Goal: Information Seeking & Learning: Learn about a topic

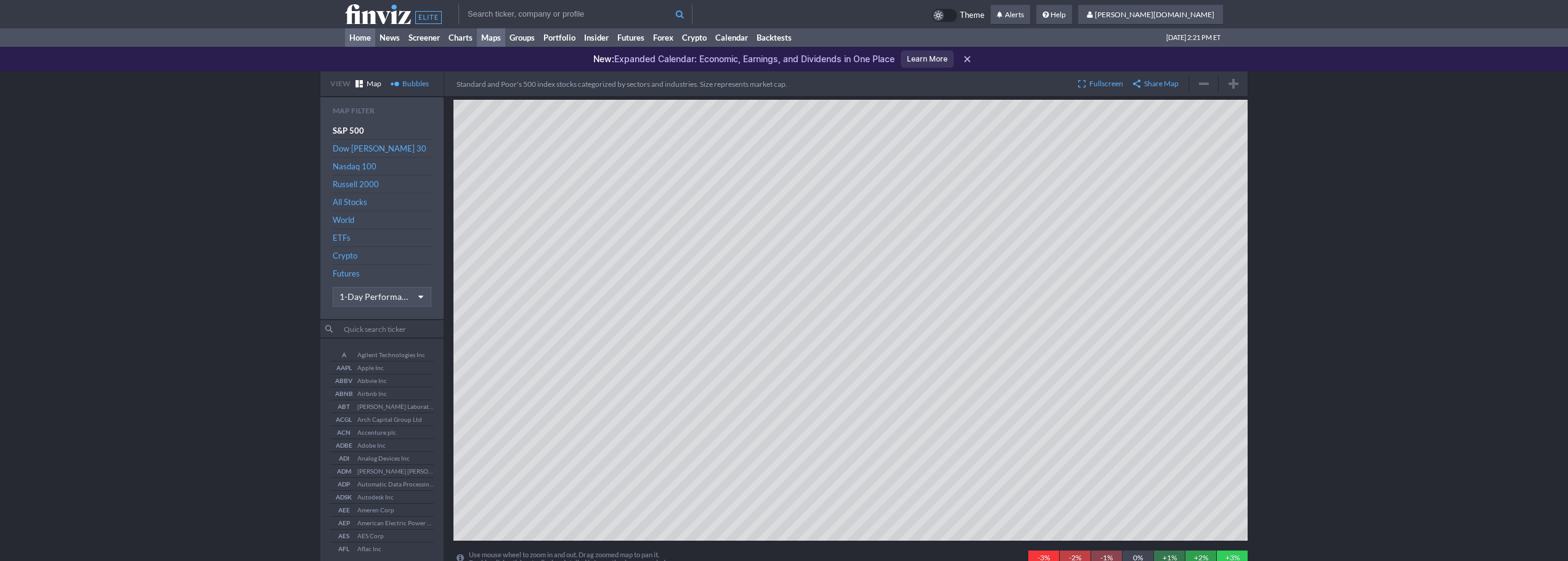
click at [359, 41] on link "Home" at bounding box center [360, 37] width 30 height 18
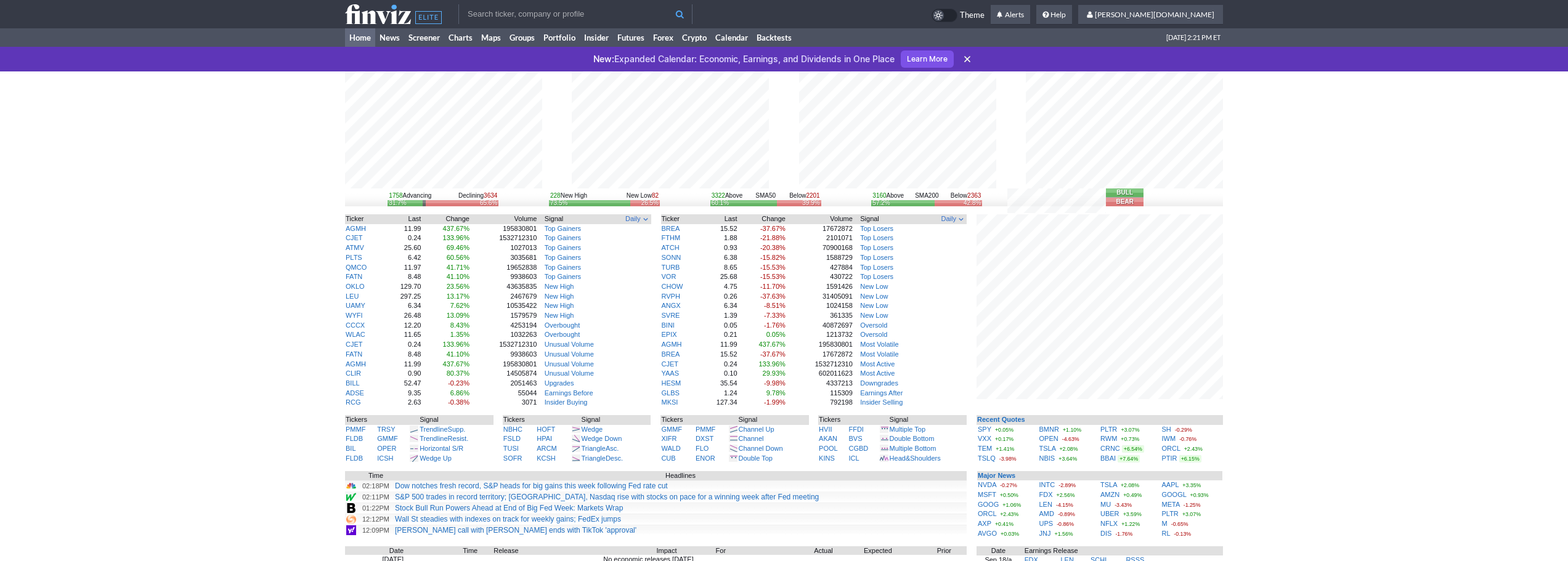
drag, startPoint x: 144, startPoint y: 125, endPoint x: 230, endPoint y: 103, distance: 88.8
click at [144, 125] on div "1758 Advancing Declining 3634 31.7% 65.6% 228 New High New Low 82 73.5% 26.5% 3…" at bounding box center [784, 408] width 1568 height 675
click at [531, 10] on input "text" at bounding box center [575, 14] width 234 height 20
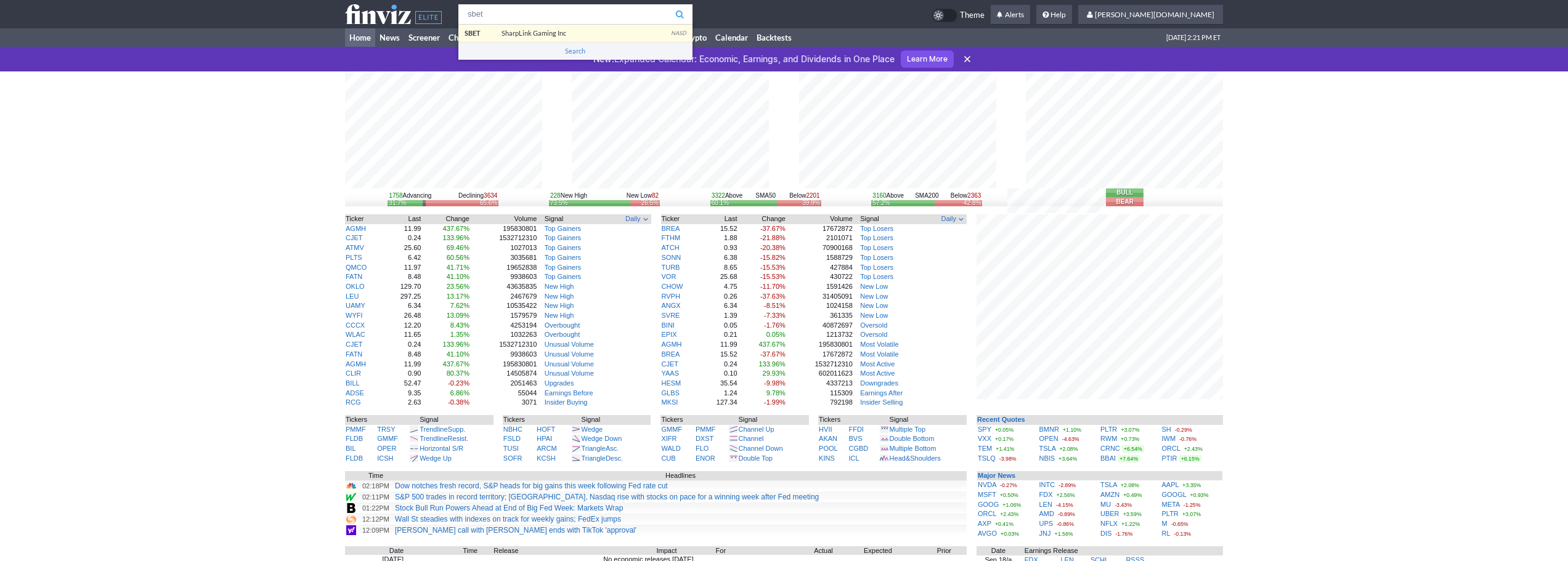
type input "sbet"
click at [523, 32] on body "sbet SBET SharpLink Gaming Inc NASD Search Theme Alerts shyamal.dj Settings" at bounding box center [784, 401] width 1568 height 803
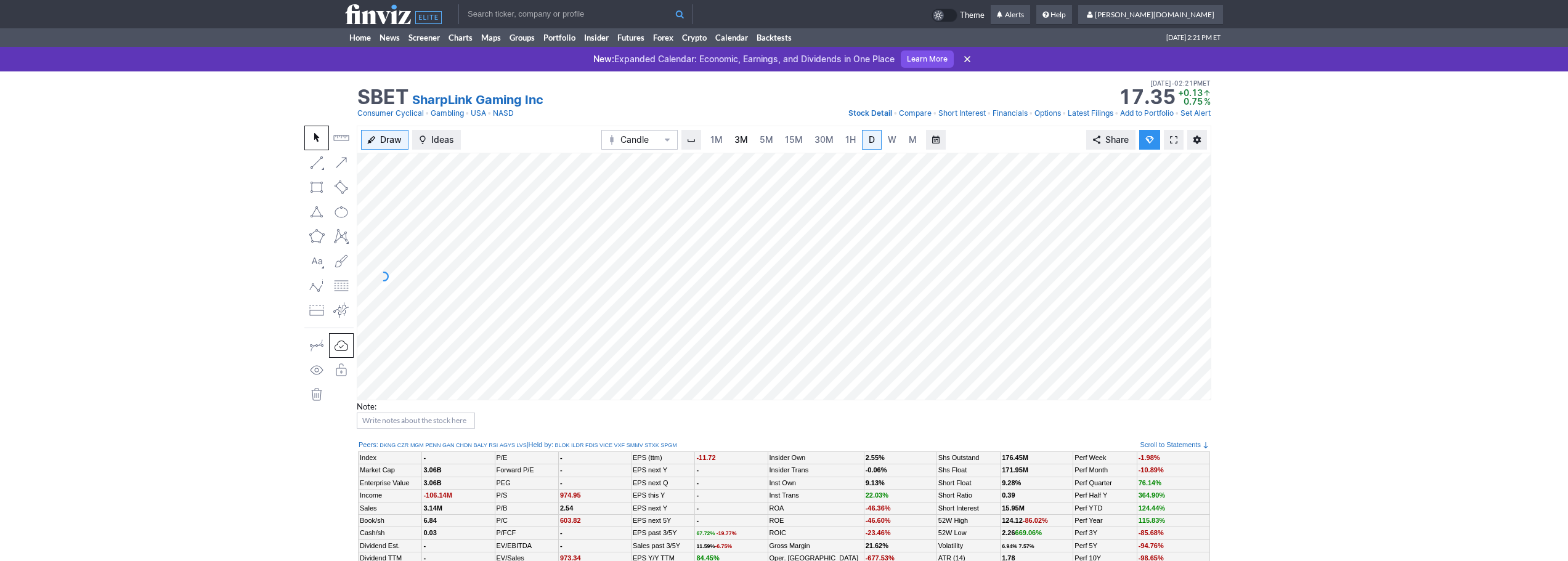
click at [735, 136] on span "3M" at bounding box center [741, 139] width 14 height 10
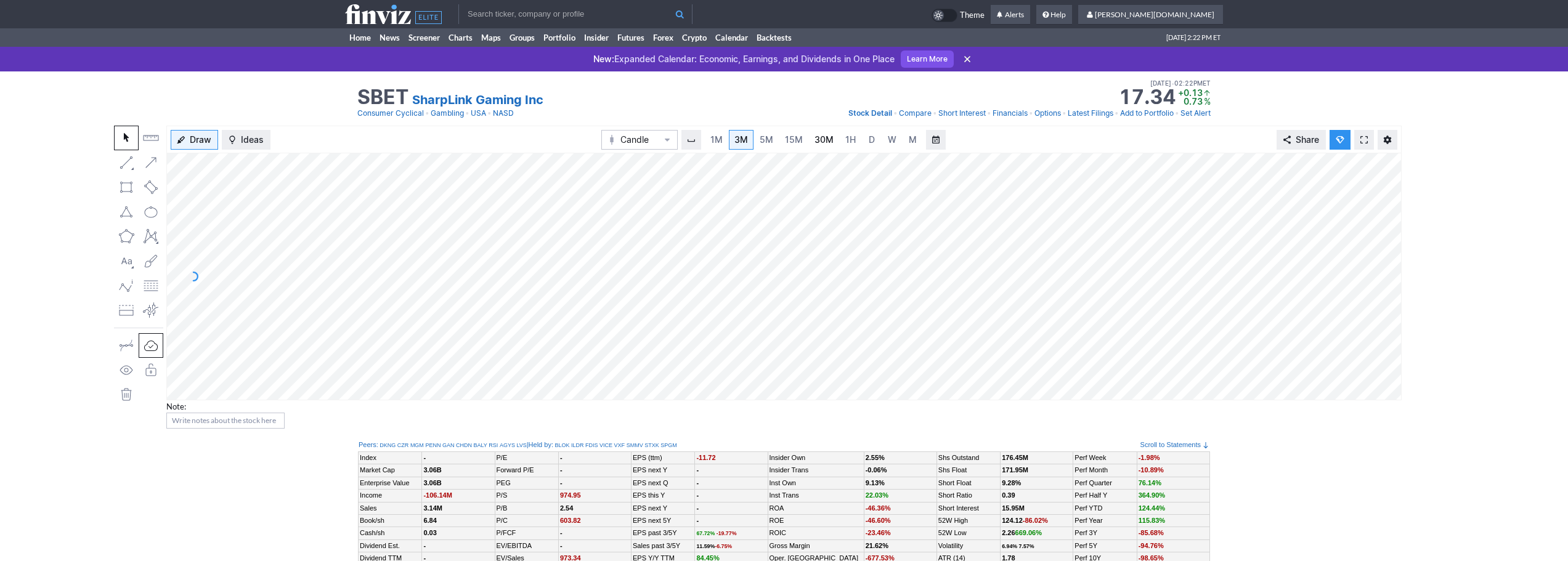
click at [811, 143] on link "30M" at bounding box center [824, 140] width 30 height 20
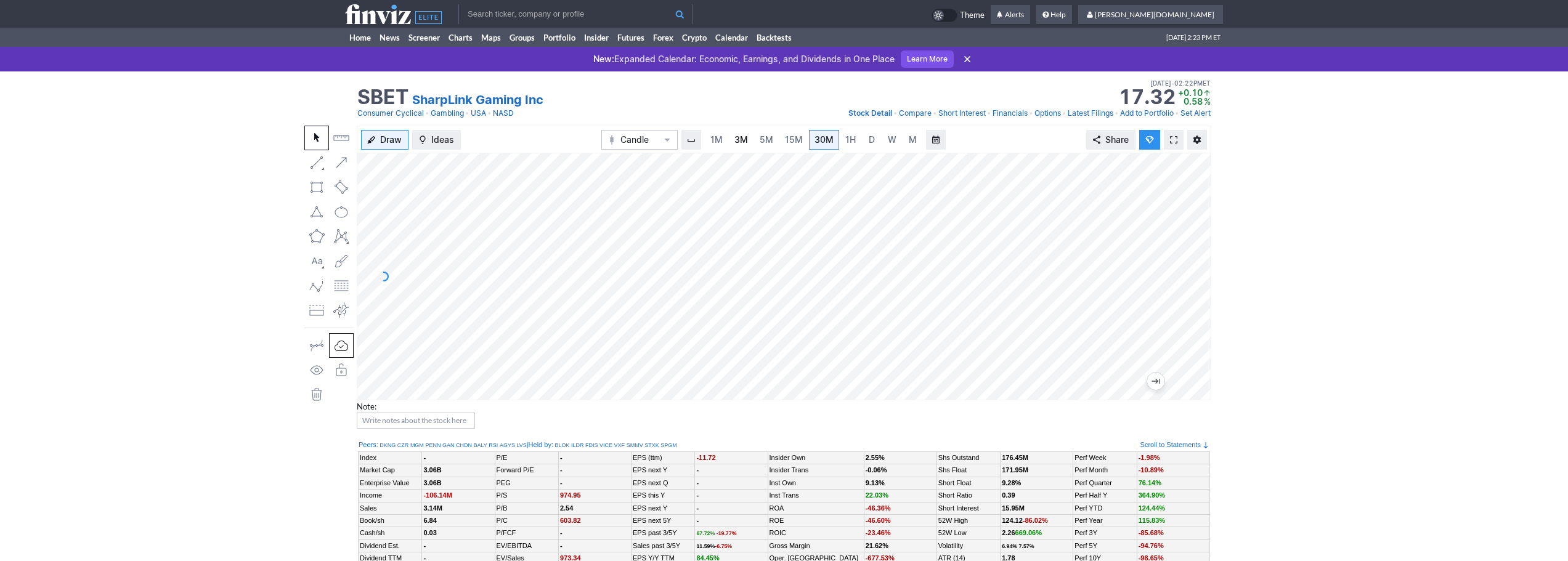
click at [739, 136] on span "3M" at bounding box center [741, 139] width 14 height 10
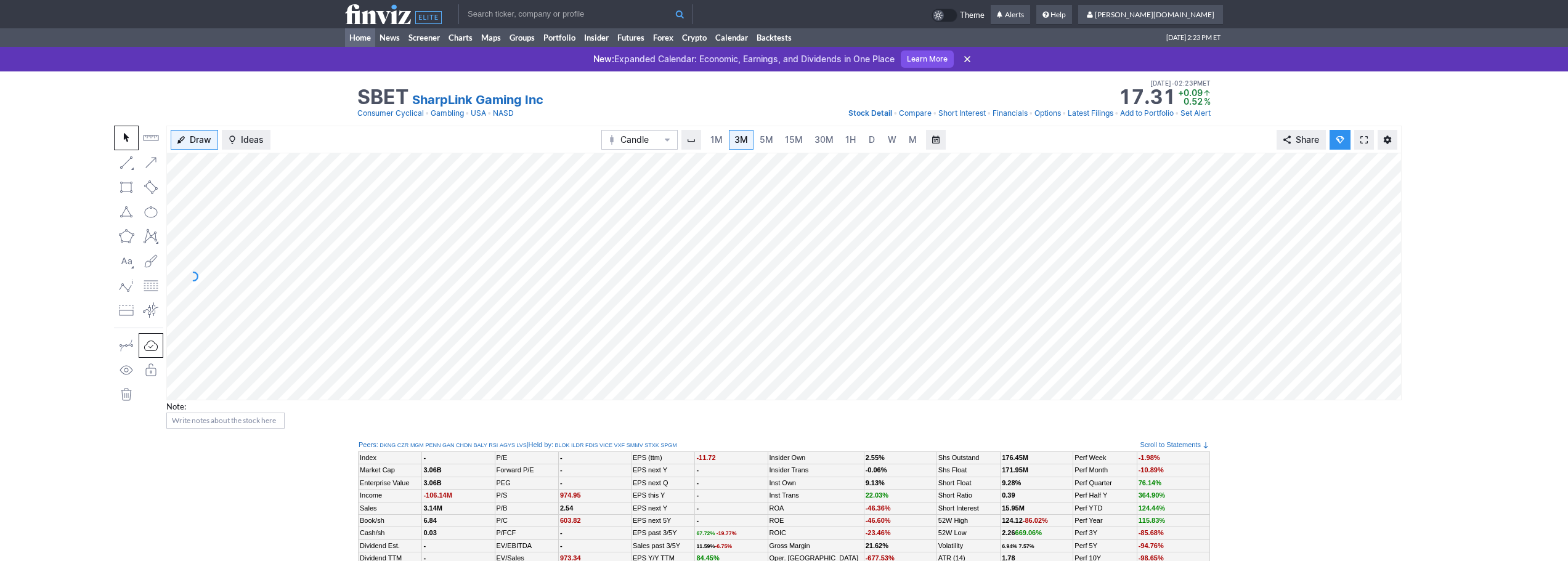
click at [365, 41] on link "Home" at bounding box center [360, 37] width 30 height 18
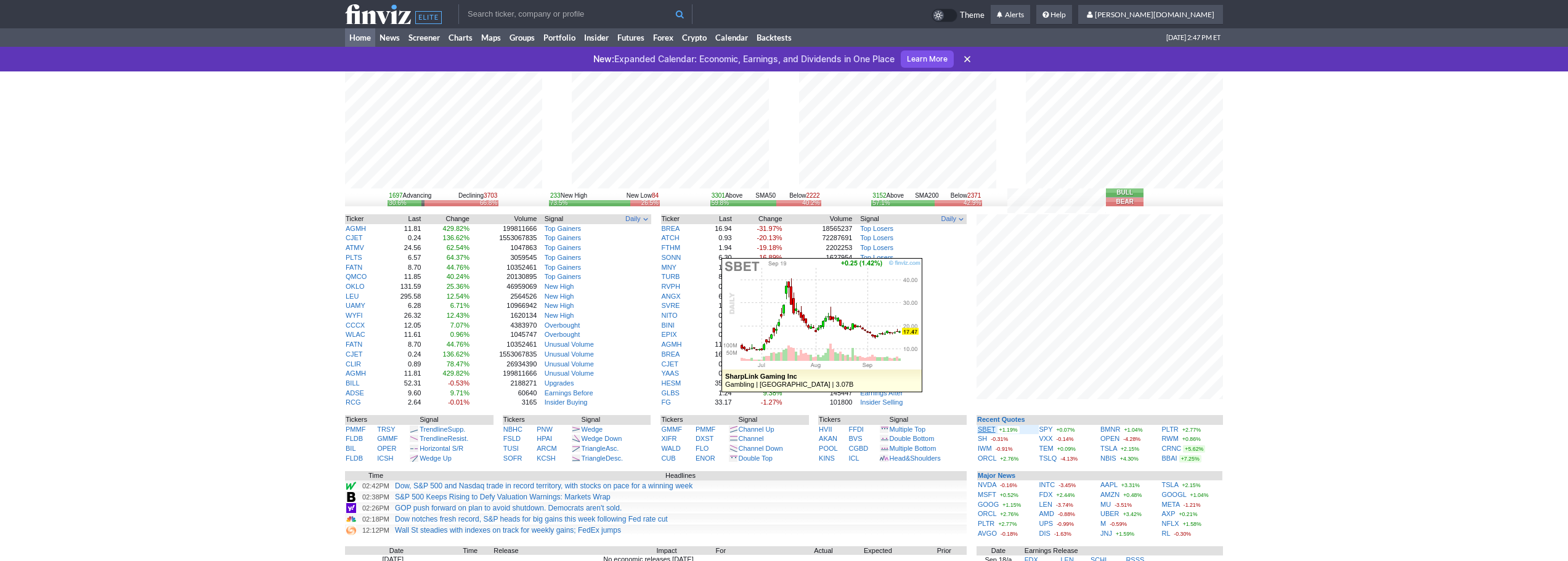
click at [986, 428] on link "SBET" at bounding box center [987, 429] width 17 height 7
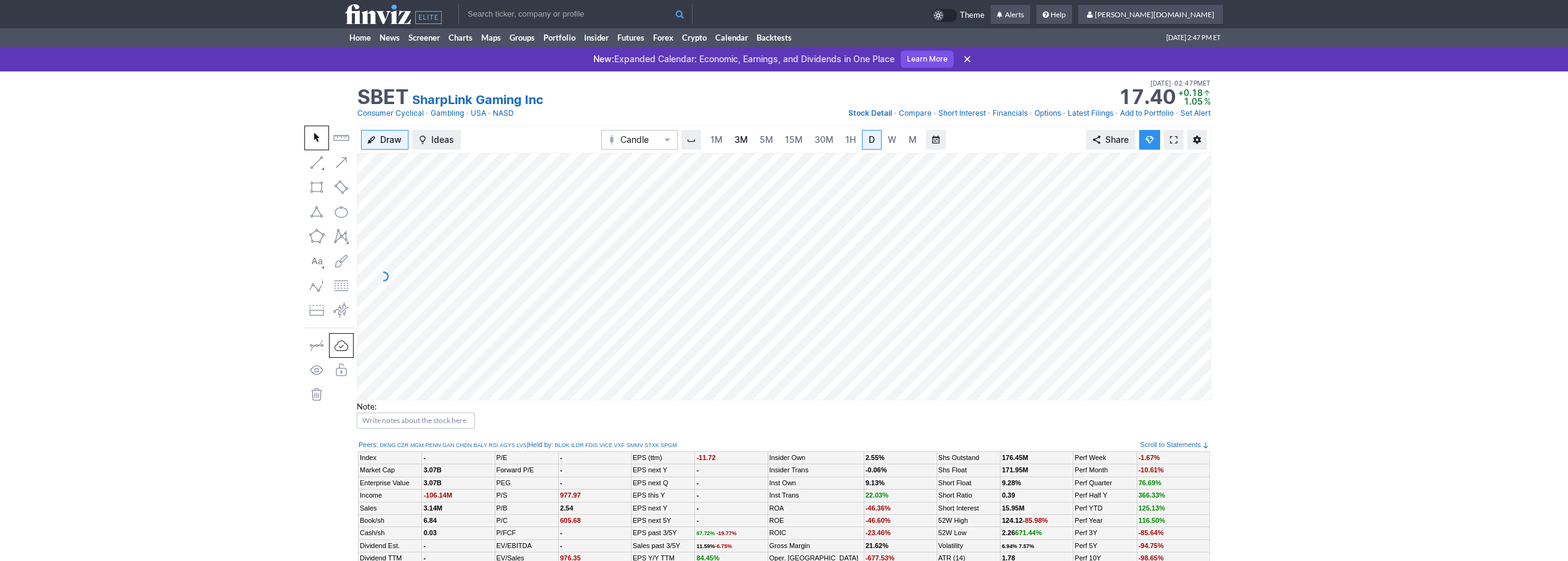
drag, startPoint x: 0, startPoint y: 0, endPoint x: 734, endPoint y: 146, distance: 748.4
click at [734, 146] on link "3M" at bounding box center [741, 140] width 25 height 20
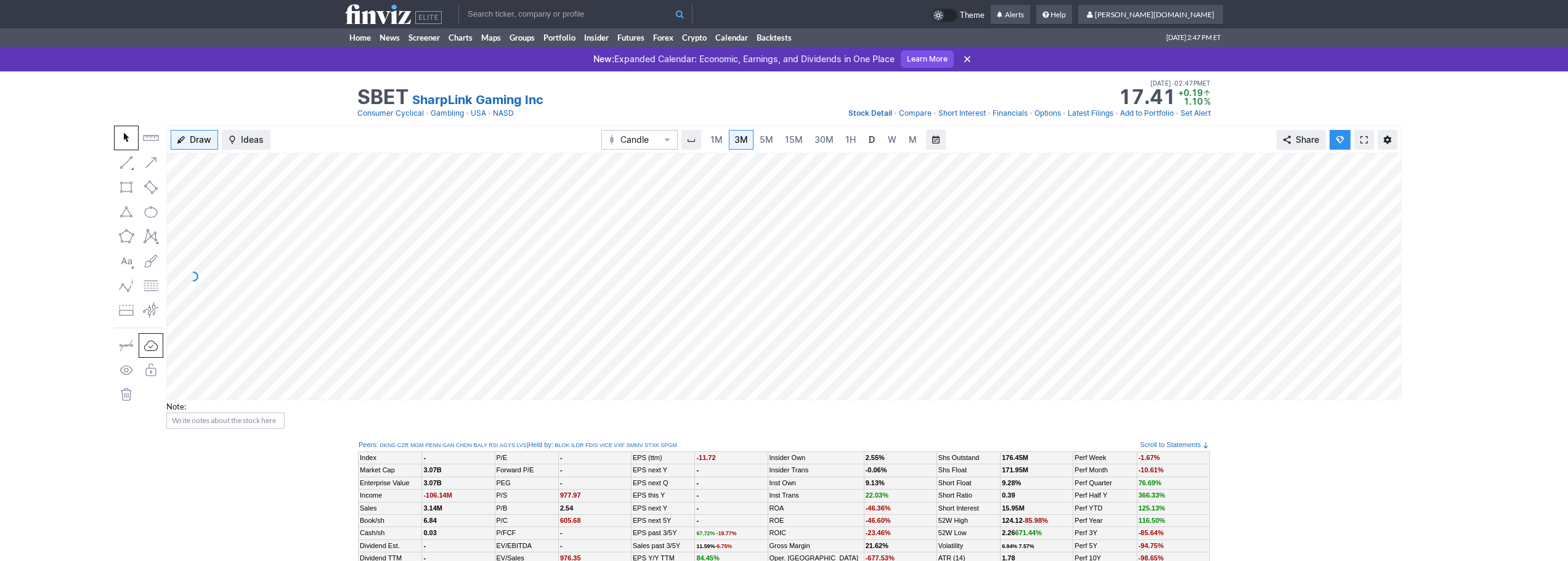
click at [873, 146] on link "D" at bounding box center [872, 140] width 20 height 20
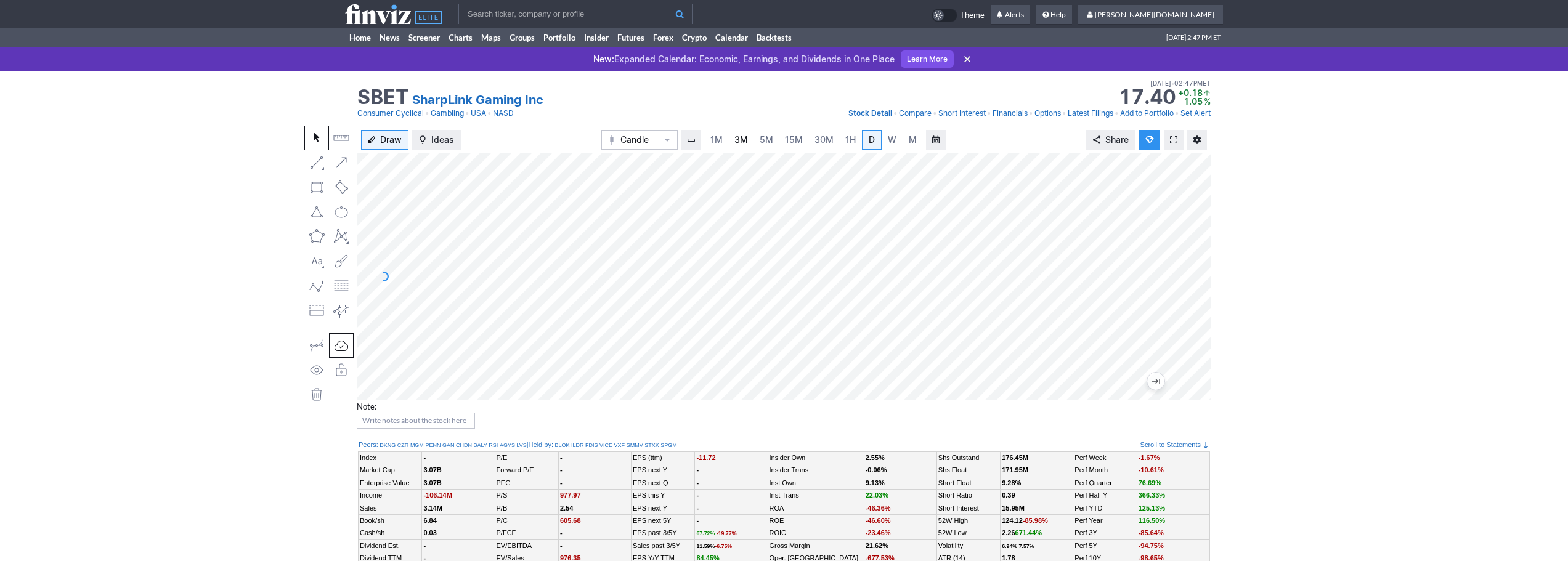
click at [741, 133] on link "3M" at bounding box center [741, 140] width 25 height 20
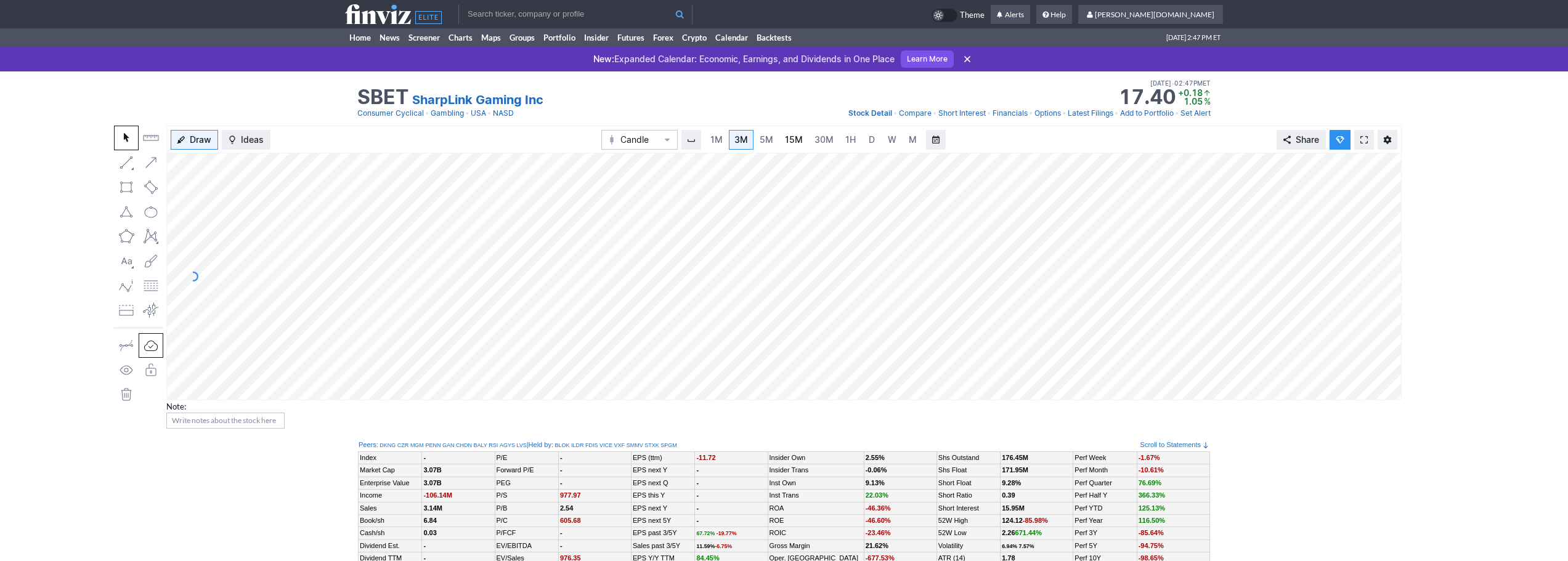
click at [791, 138] on span "15M" at bounding box center [794, 139] width 17 height 10
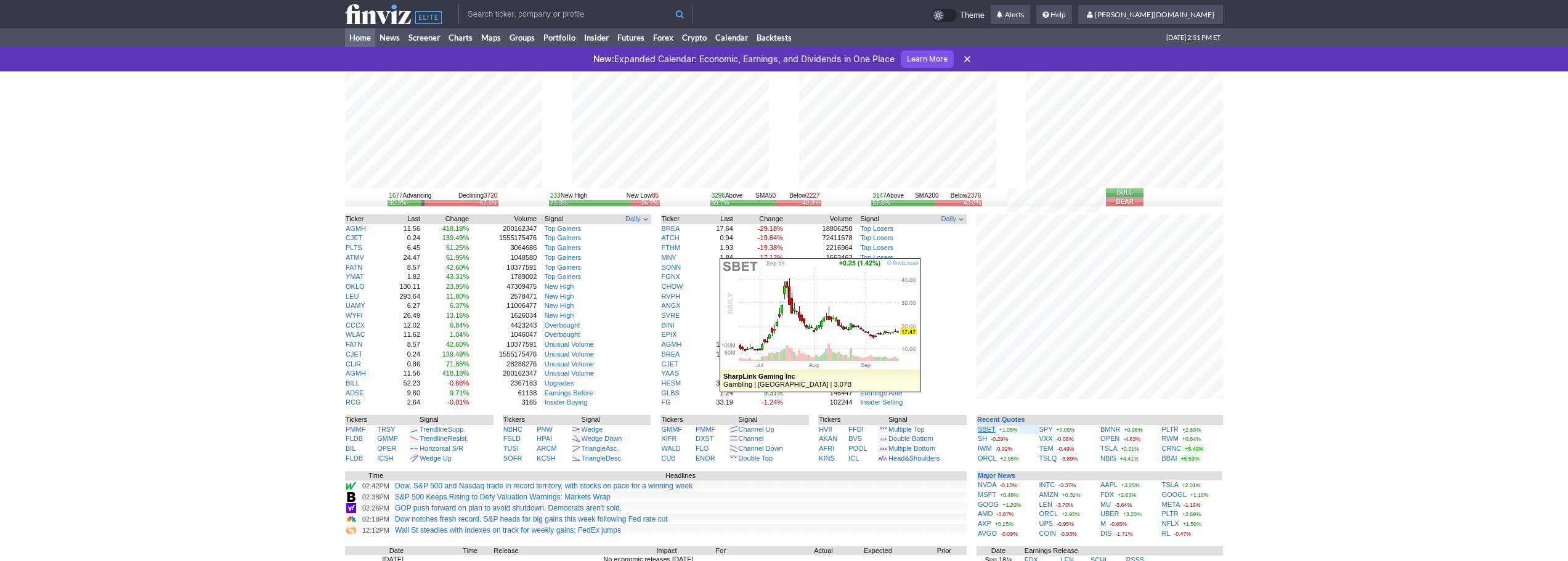
click at [984, 428] on link "SBET" at bounding box center [987, 429] width 17 height 7
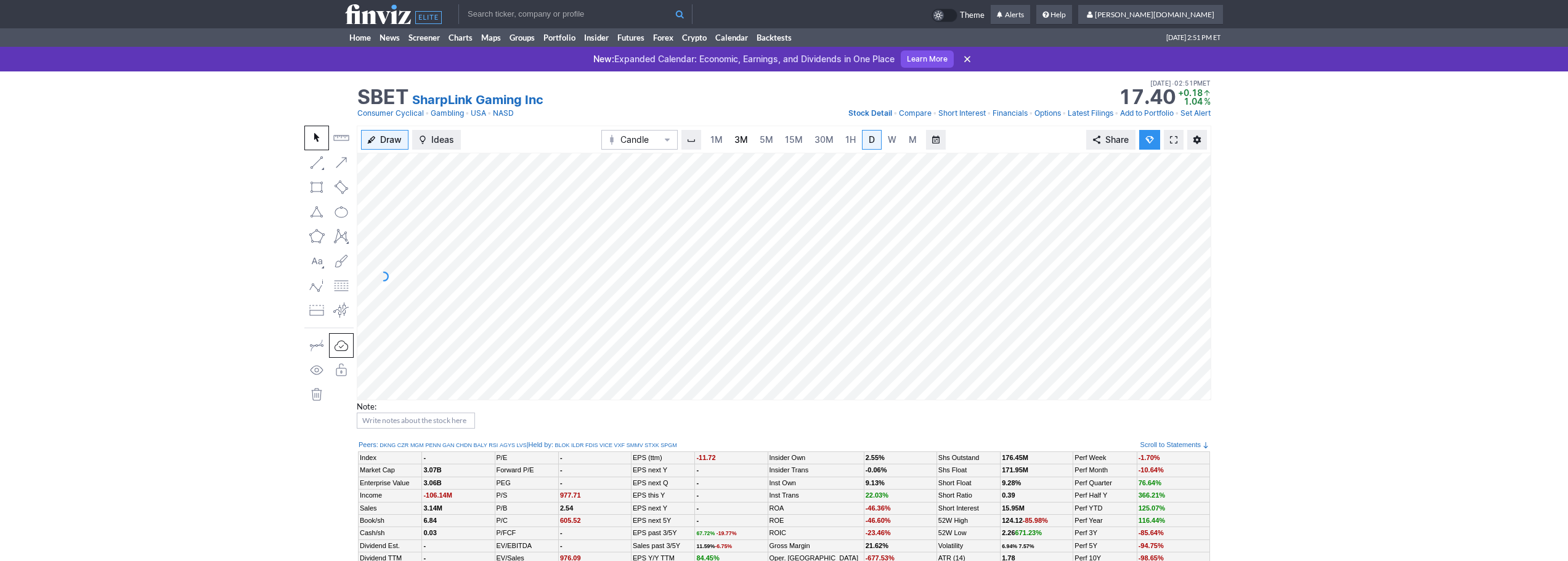
click at [744, 144] on span "3M" at bounding box center [741, 139] width 14 height 10
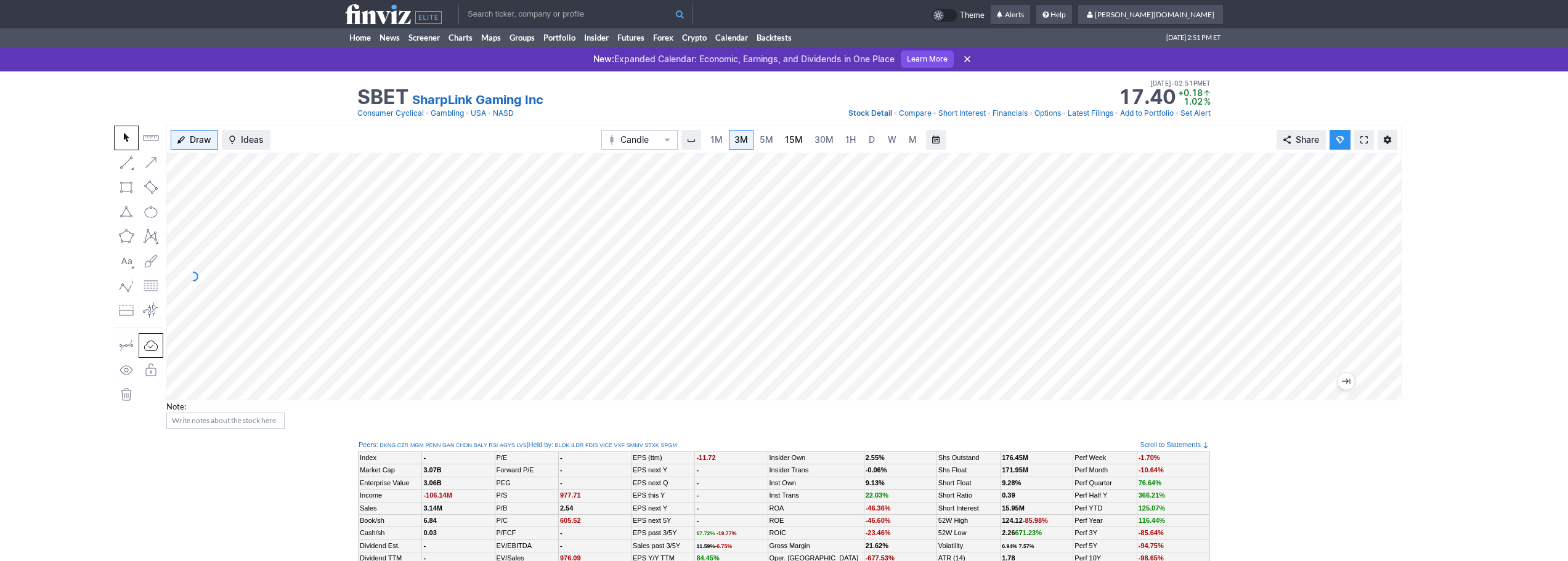
click at [787, 145] on span "15M" at bounding box center [794, 140] width 17 height 13
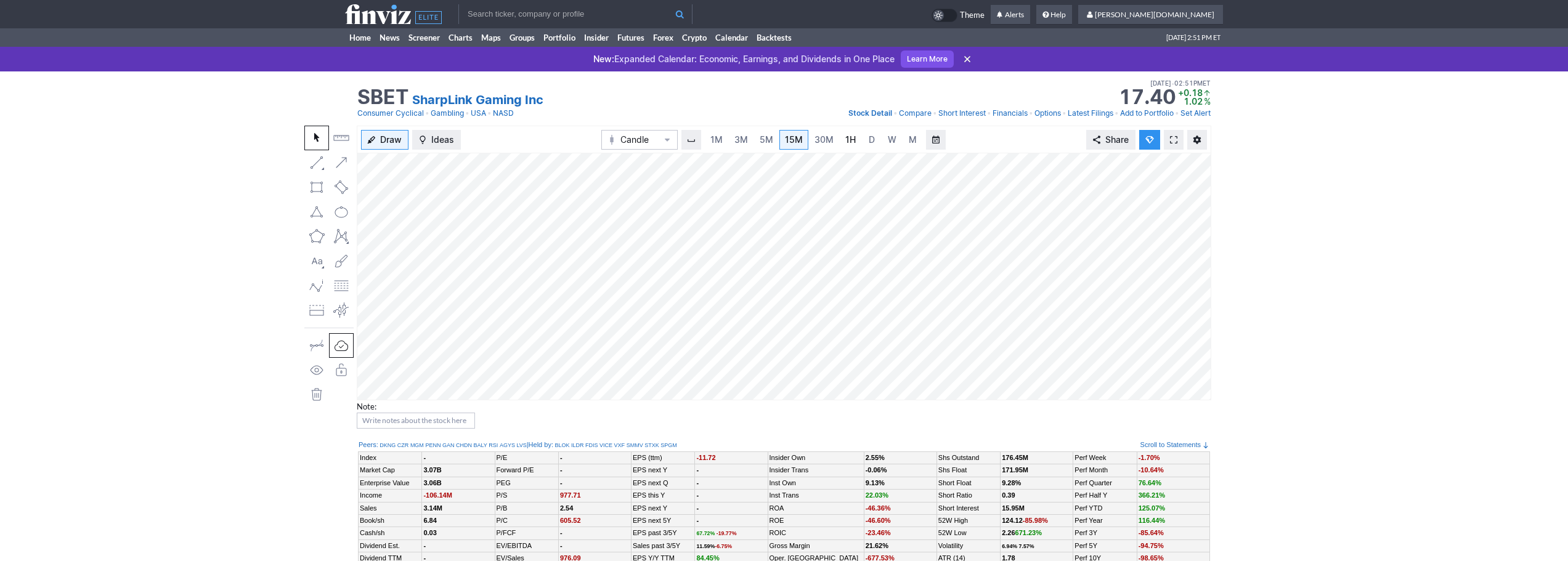
click at [846, 149] on link "1H" at bounding box center [850, 140] width 21 height 20
click at [873, 142] on span "D" at bounding box center [872, 139] width 6 height 10
